Goal: Find specific page/section: Find specific page/section

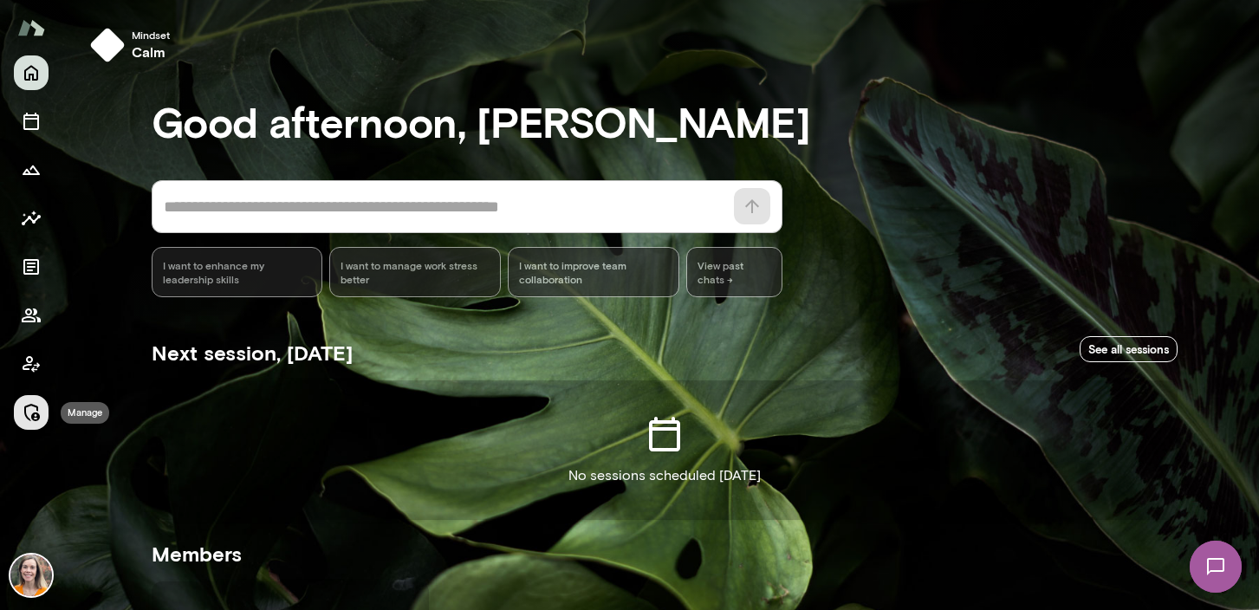
click at [30, 408] on icon "Manage" at bounding box center [31, 412] width 21 height 21
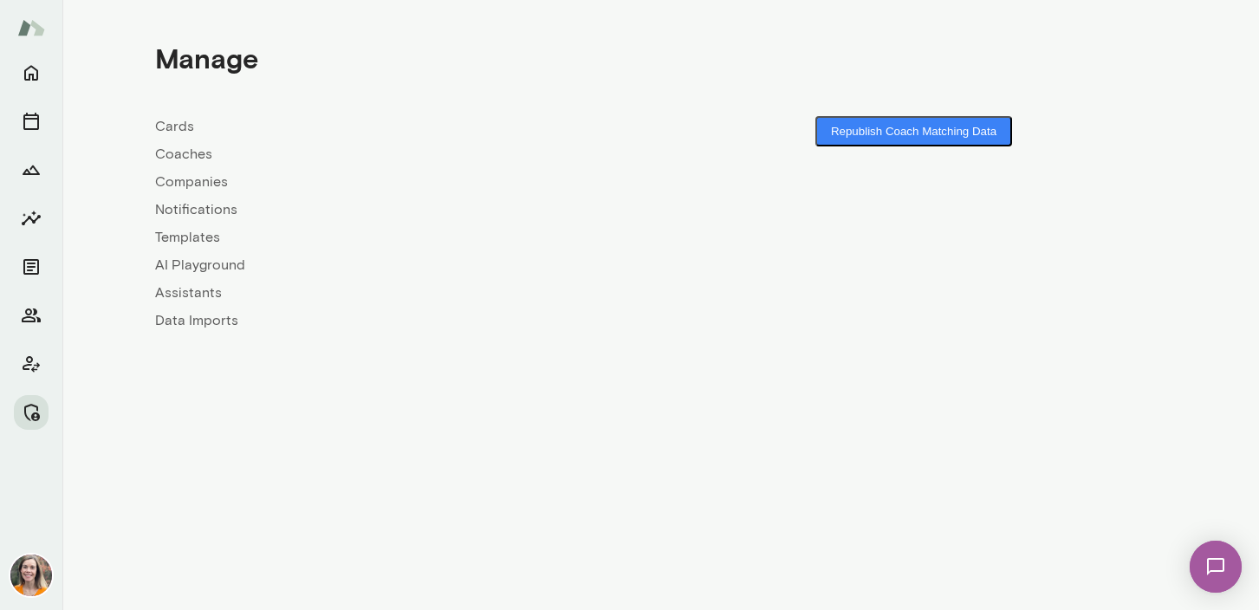
click at [175, 159] on link "Coaches" at bounding box center [408, 154] width 506 height 21
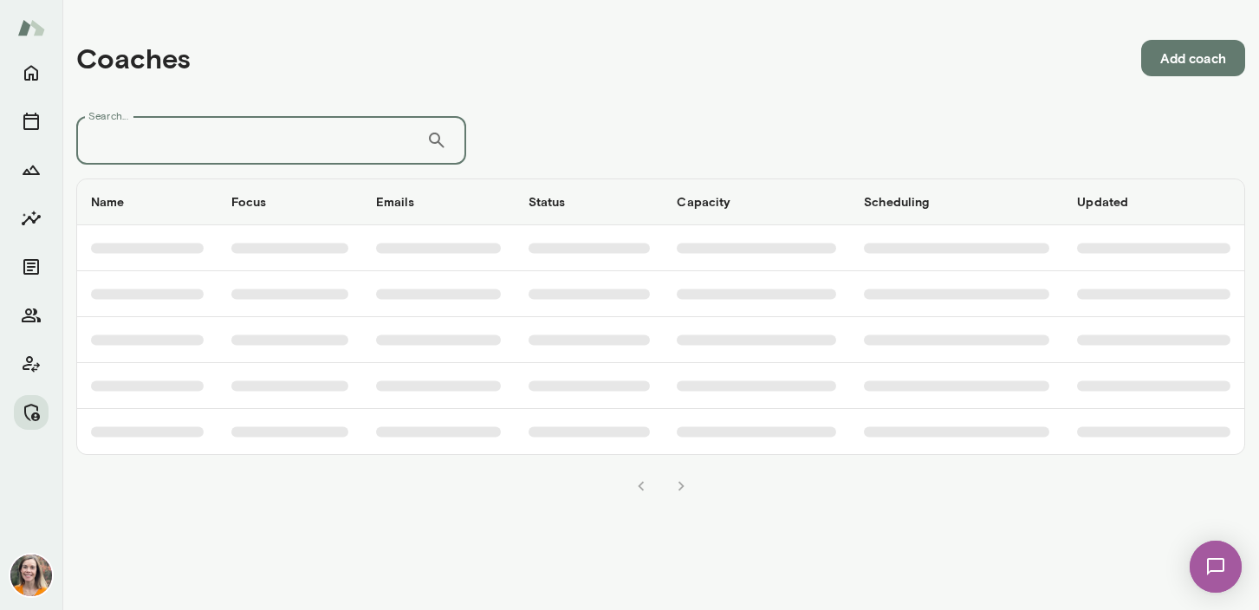
click at [194, 159] on input "Search..." at bounding box center [251, 140] width 350 height 49
type input "*******"
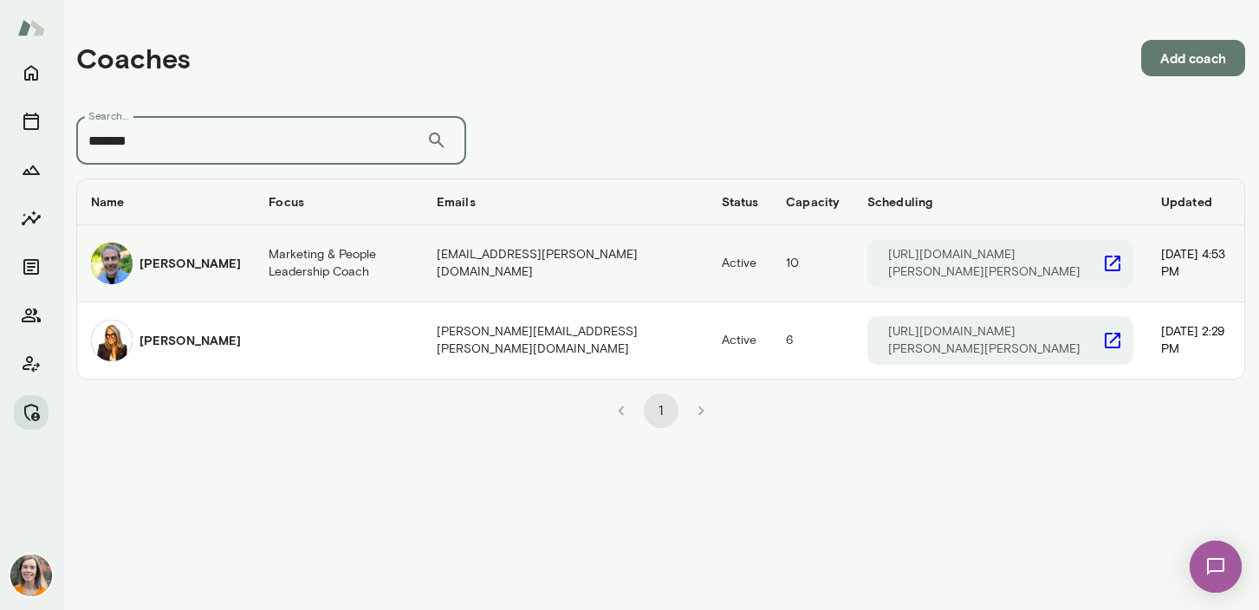
click at [172, 272] on h6 "[PERSON_NAME]" at bounding box center [190, 263] width 101 height 17
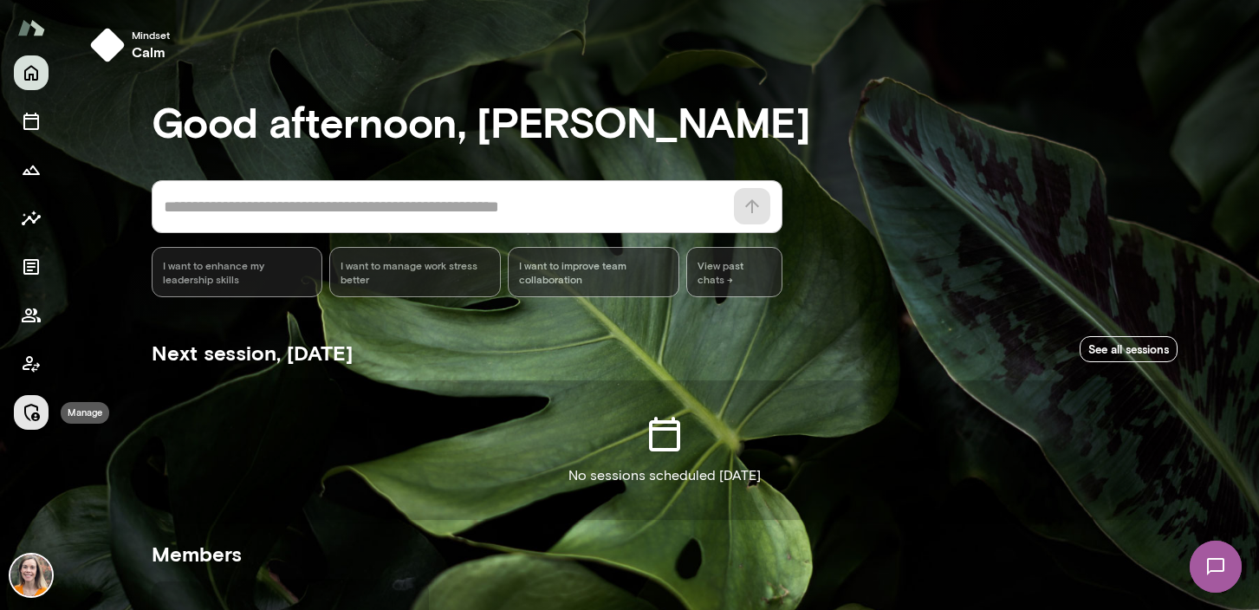
click at [32, 410] on icon "Manage" at bounding box center [31, 412] width 21 height 21
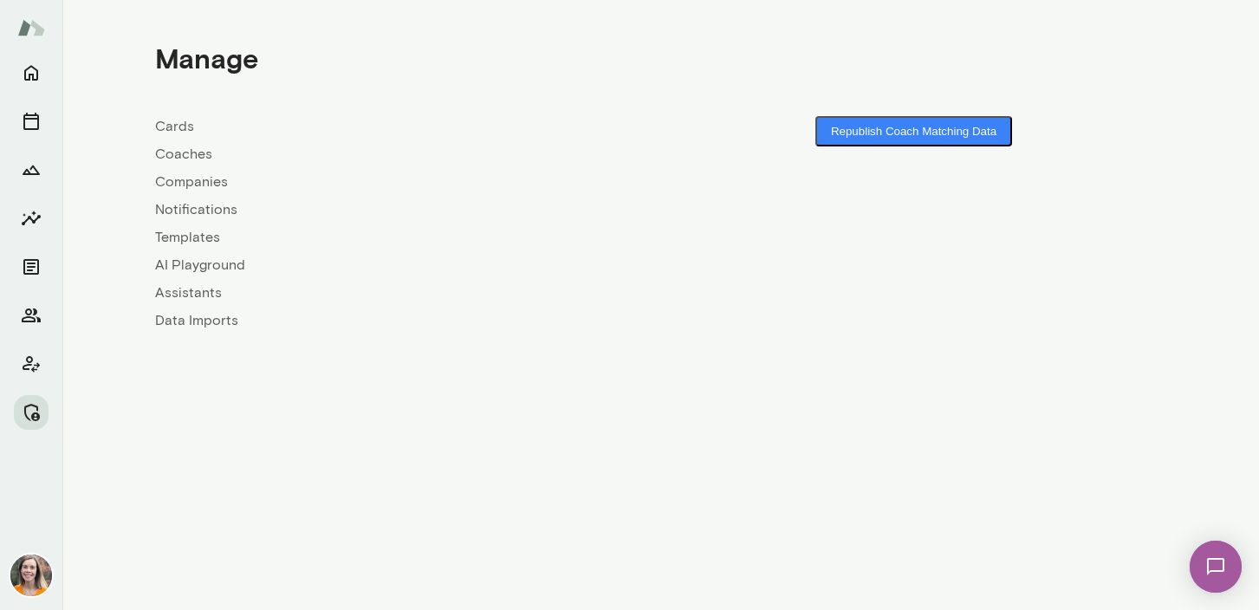
click at [186, 155] on link "Coaches" at bounding box center [408, 154] width 506 height 21
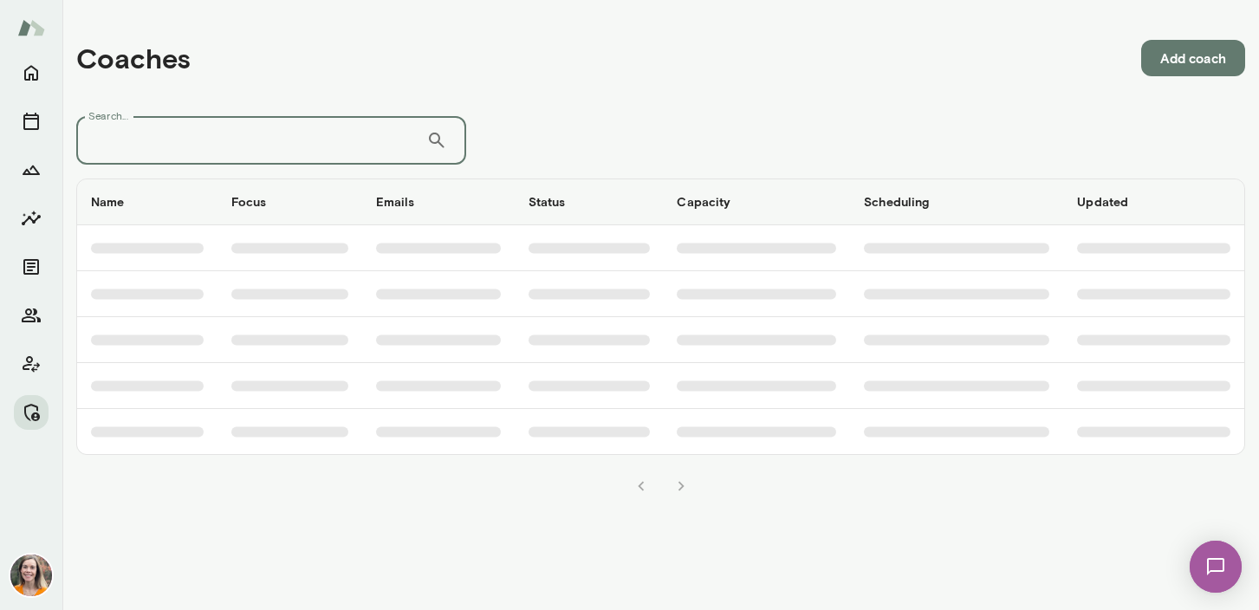
click at [317, 147] on input "Search..." at bounding box center [251, 140] width 350 height 49
type input "*******"
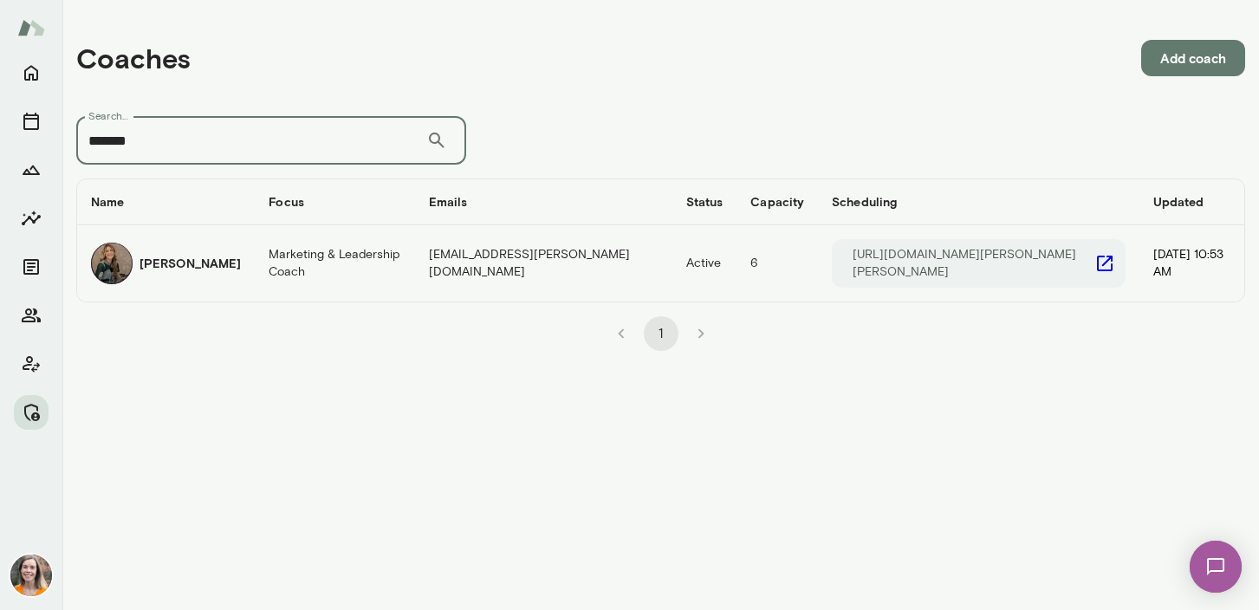
click at [338, 249] on td "Marketing & Leadership Coach" at bounding box center [334, 263] width 159 height 76
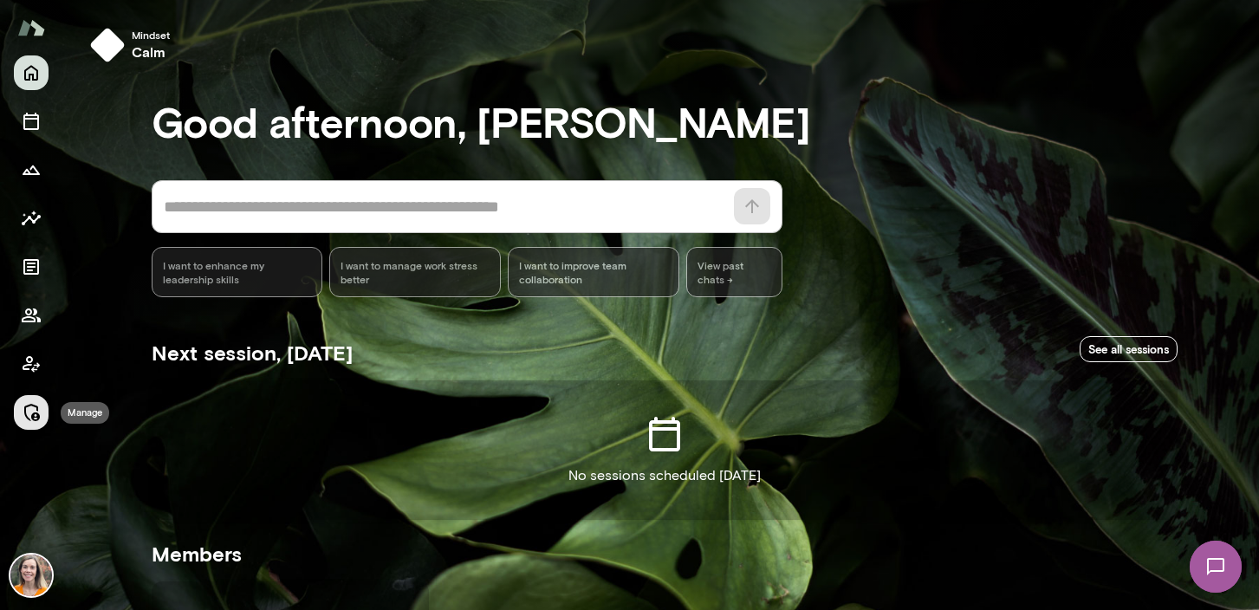
click at [31, 410] on icon "Manage" at bounding box center [31, 412] width 21 height 21
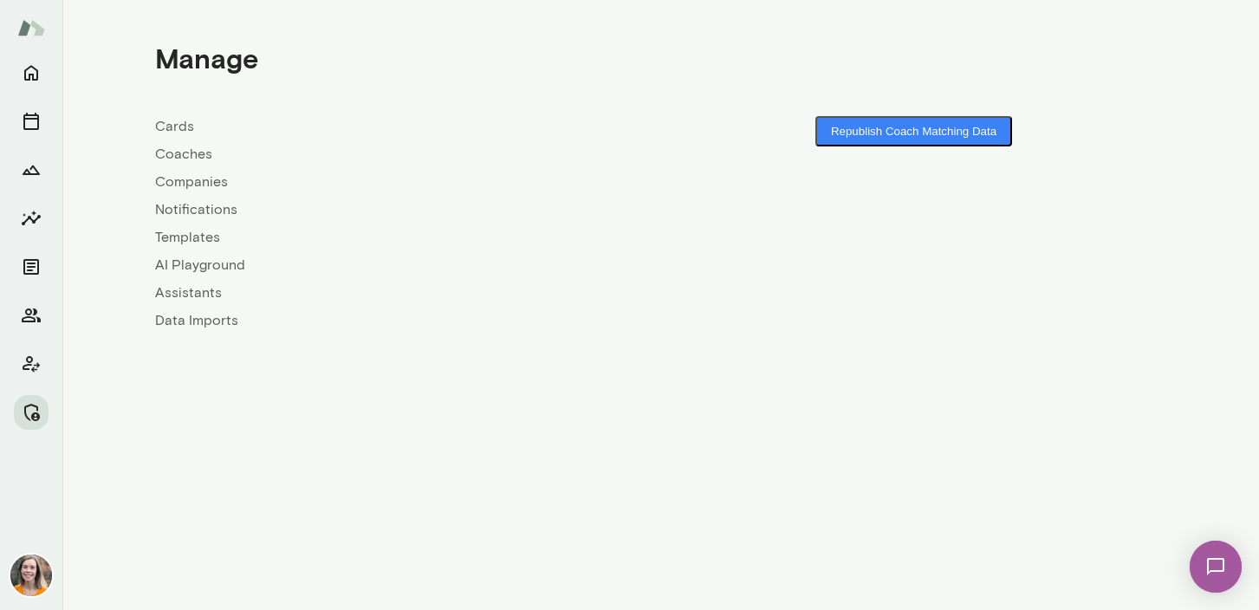
click at [174, 154] on link "Coaches" at bounding box center [408, 154] width 506 height 21
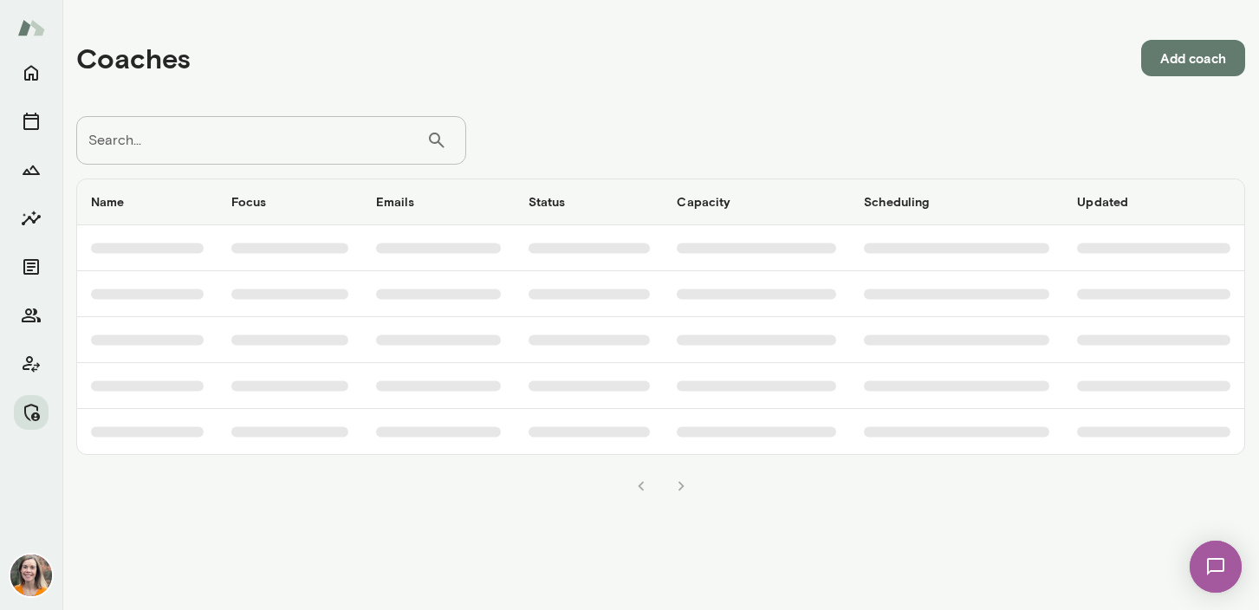
click at [192, 140] on input "Search..." at bounding box center [251, 140] width 350 height 49
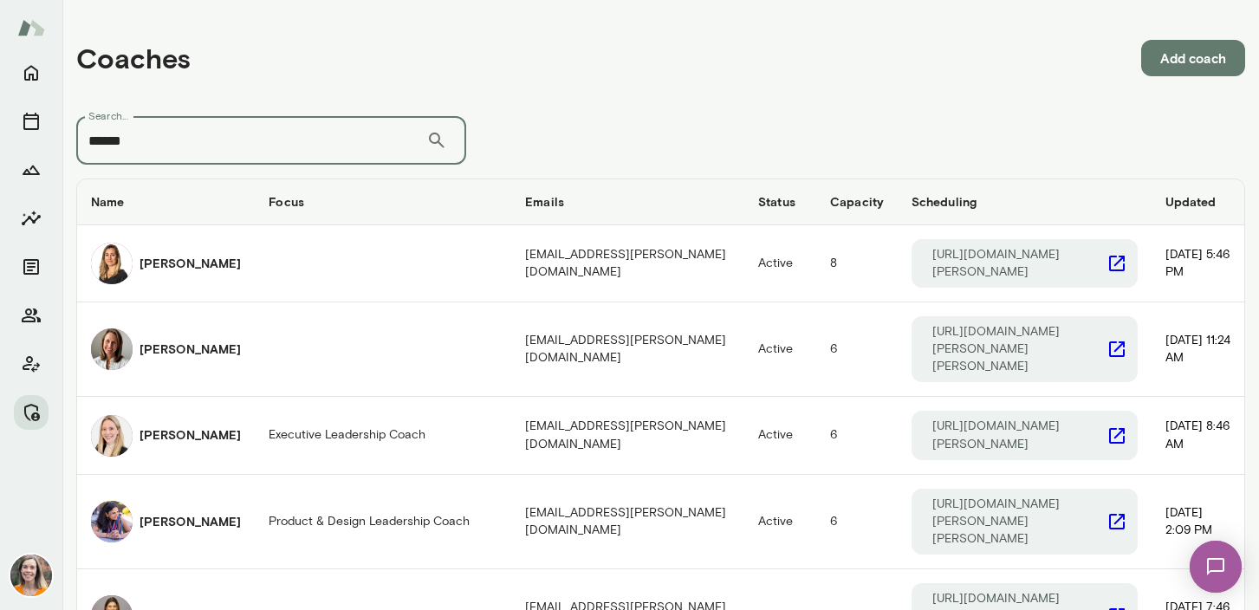
type input "******"
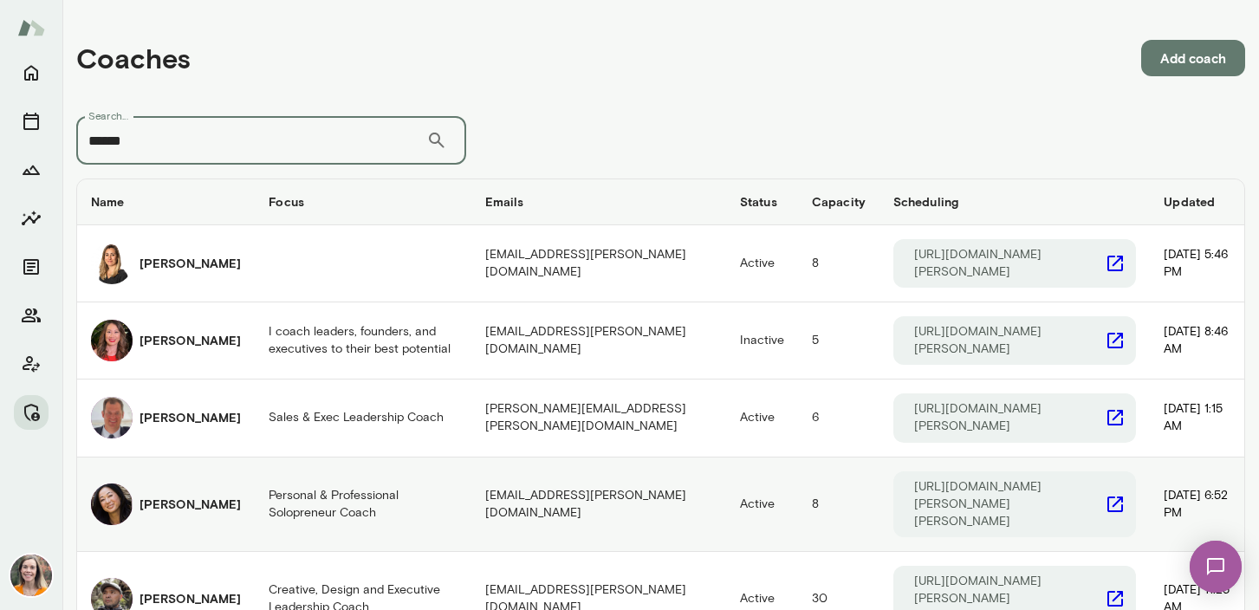
click at [176, 496] on h6 "Ming Chen" at bounding box center [190, 504] width 101 height 17
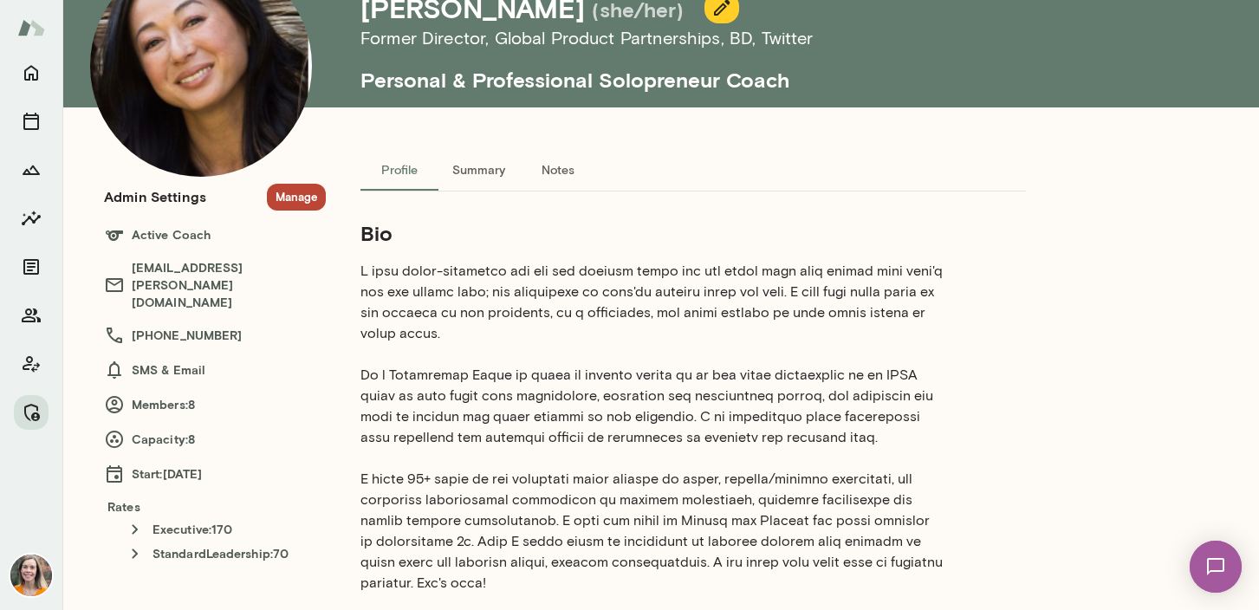
scroll to position [115, 0]
